Goal: Use online tool/utility: Utilize a website feature to perform a specific function

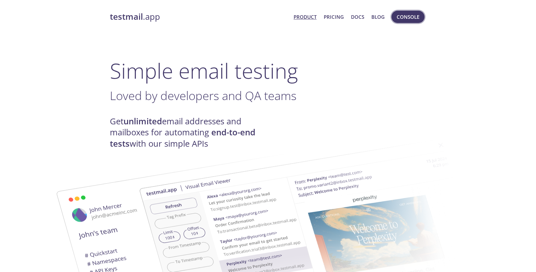
click at [408, 17] on span "Console" at bounding box center [407, 17] width 23 height 8
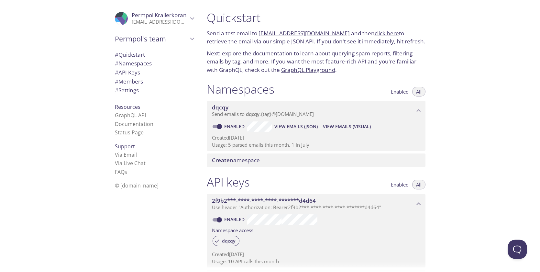
click at [294, 127] on span "View Emails (JSON)" at bounding box center [296, 127] width 43 height 8
